Goal: Task Accomplishment & Management: Complete application form

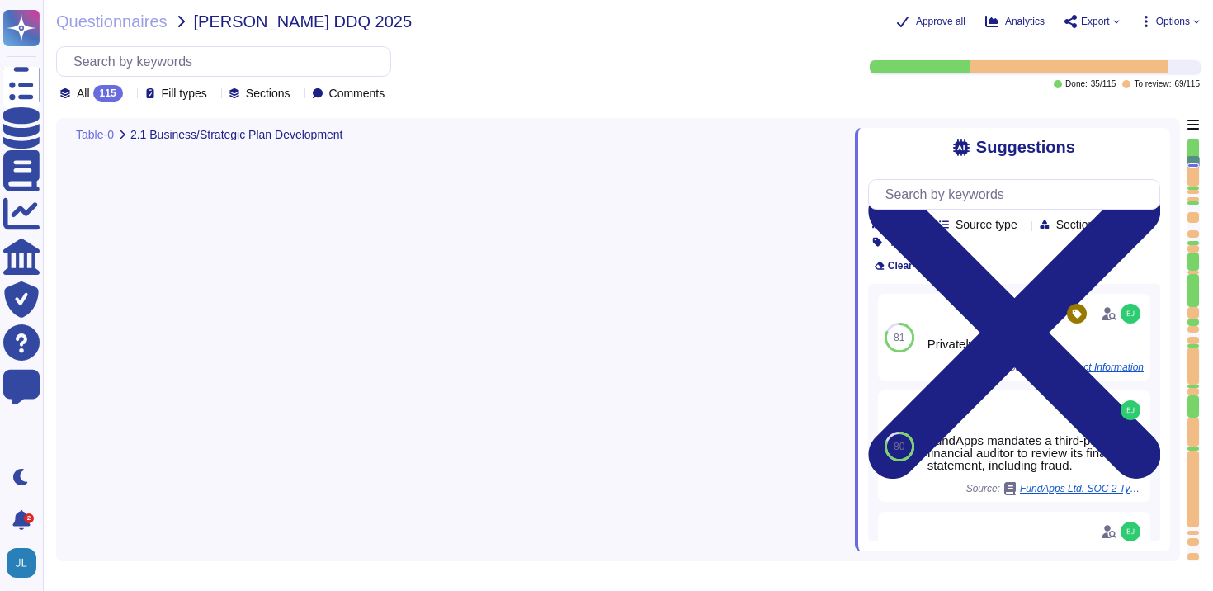
type textarea "No"
type textarea "Our CEO - [PERSON_NAME]"
type textarea "The board of directors plays a significant role in the company's strategic over…"
type textarea "FundApps mandates a third-party financial auditor to review its financial state…"
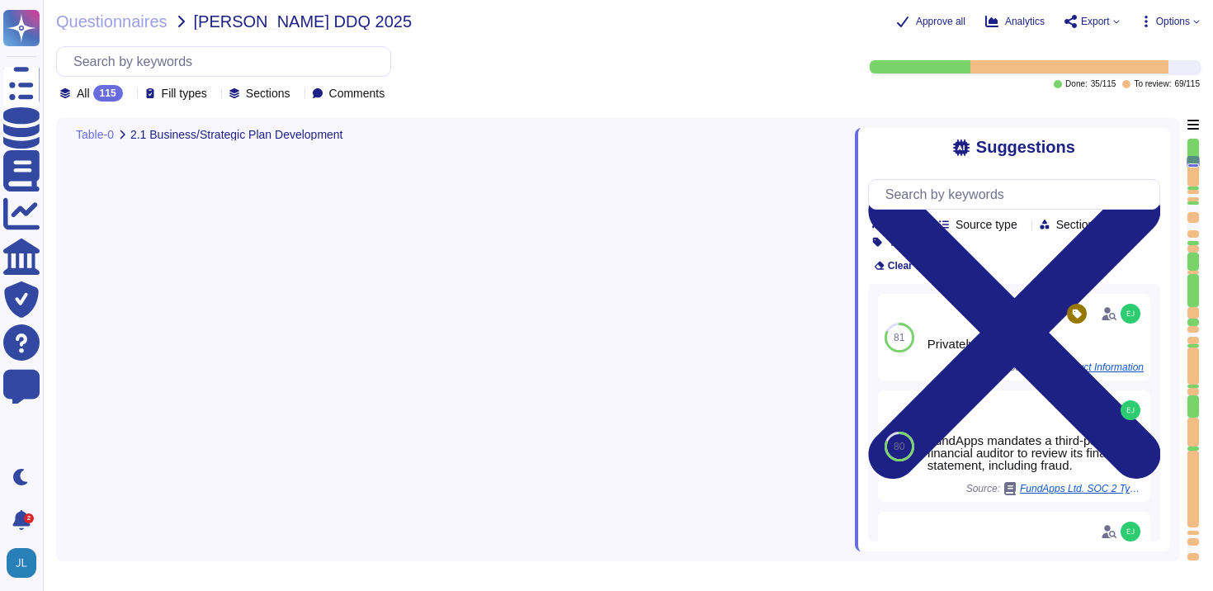
type textarea "FundApps has a team of compliance professionals who monitor existing and upcomi…"
type textarea "Yes, the compliance plan and compliance program documentation have remained cur…"
type textarea "System’s (ISMS) clauses and controls are scheduled and performed as part of an …"
